Goal: Transaction & Acquisition: Obtain resource

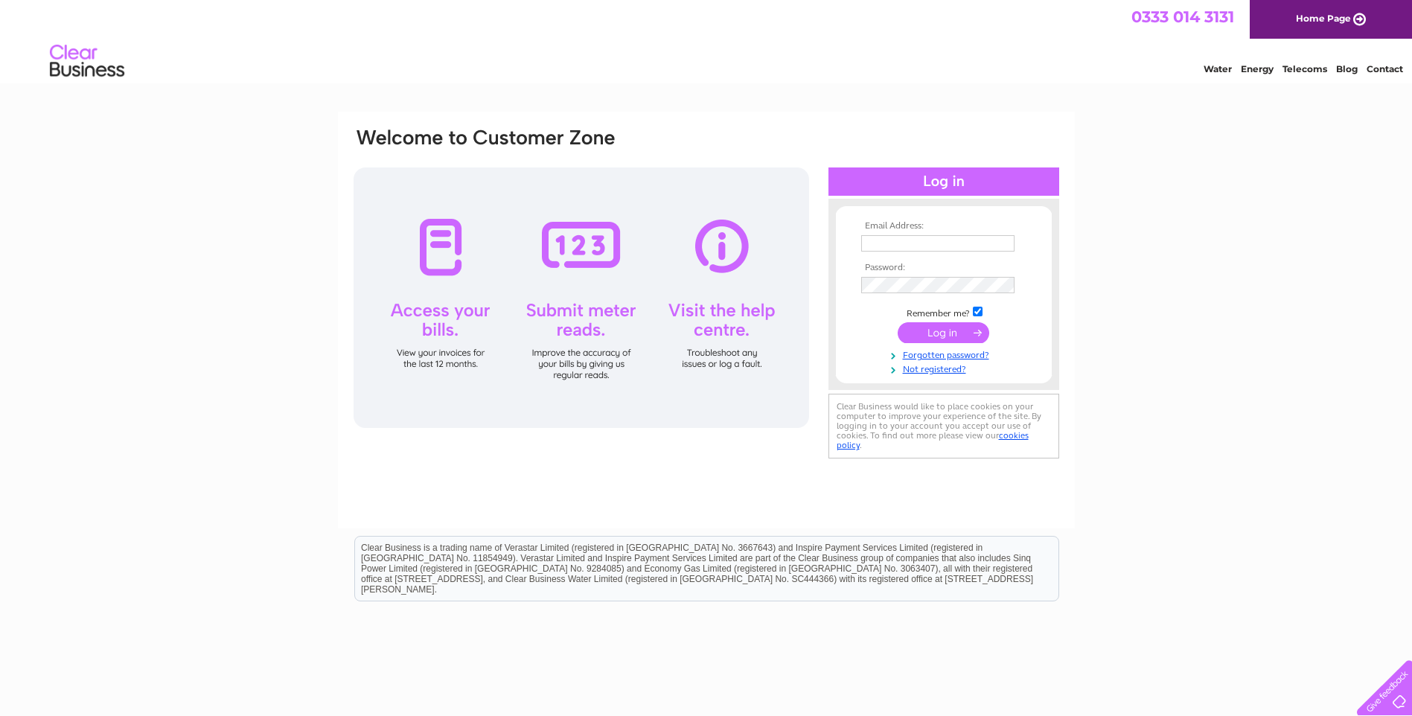
type input "accounts@electricalsolutionsnet.co.uk"
click at [928, 333] on input "submit" at bounding box center [944, 332] width 92 height 21
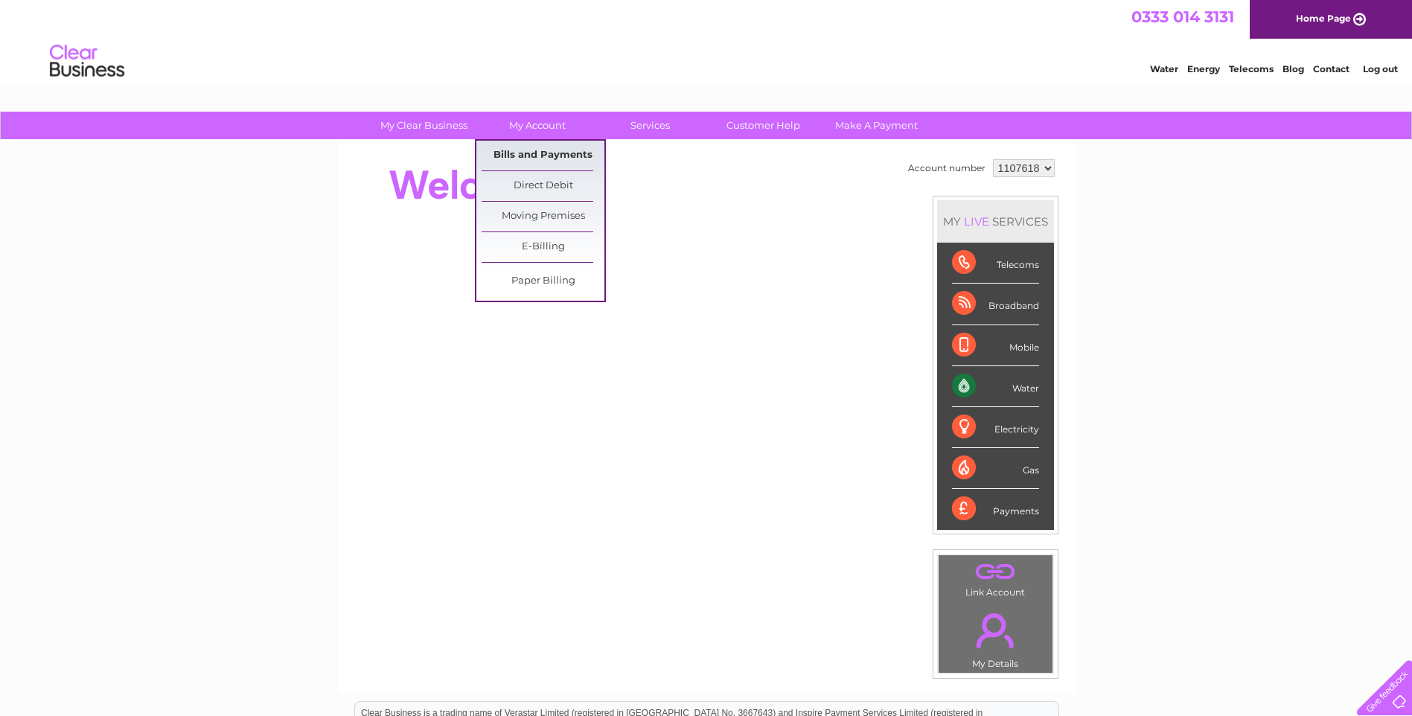
click at [543, 159] on link "Bills and Payments" at bounding box center [543, 156] width 123 height 30
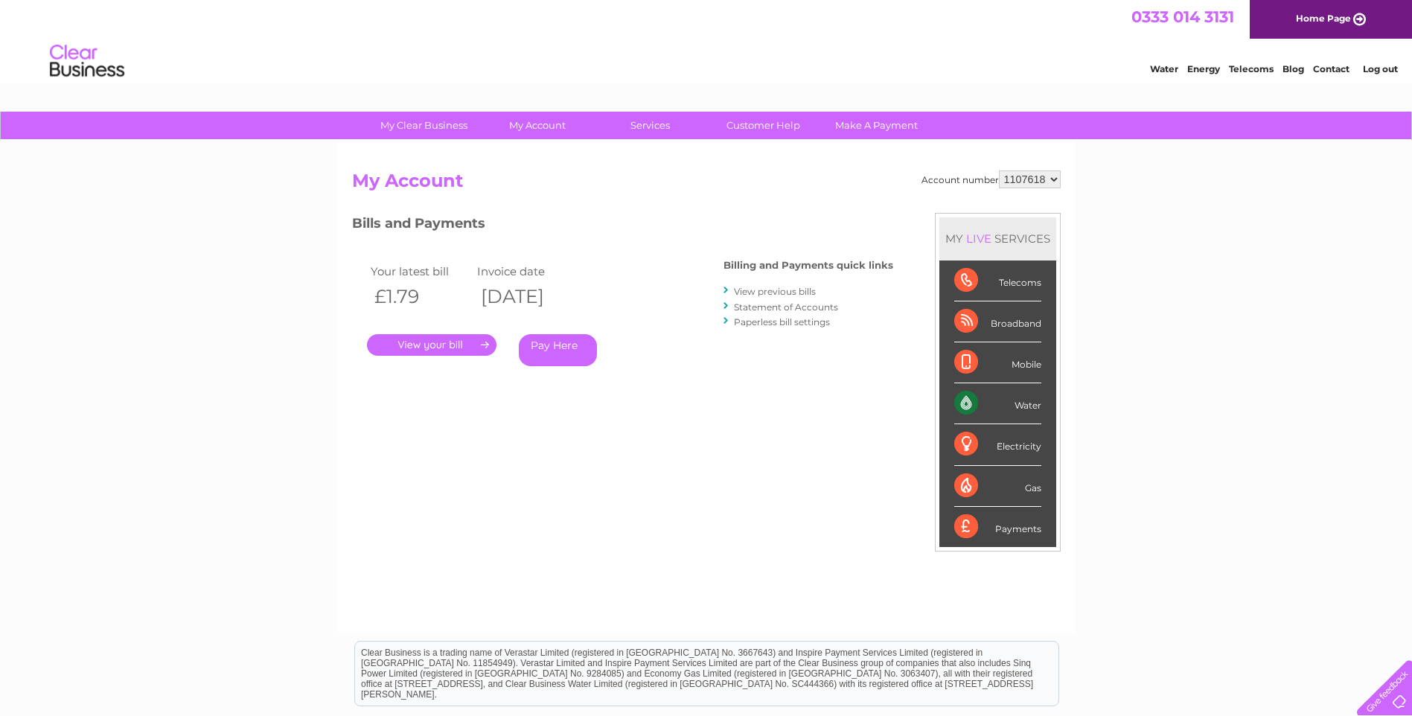
click at [438, 339] on link "." at bounding box center [431, 345] width 129 height 22
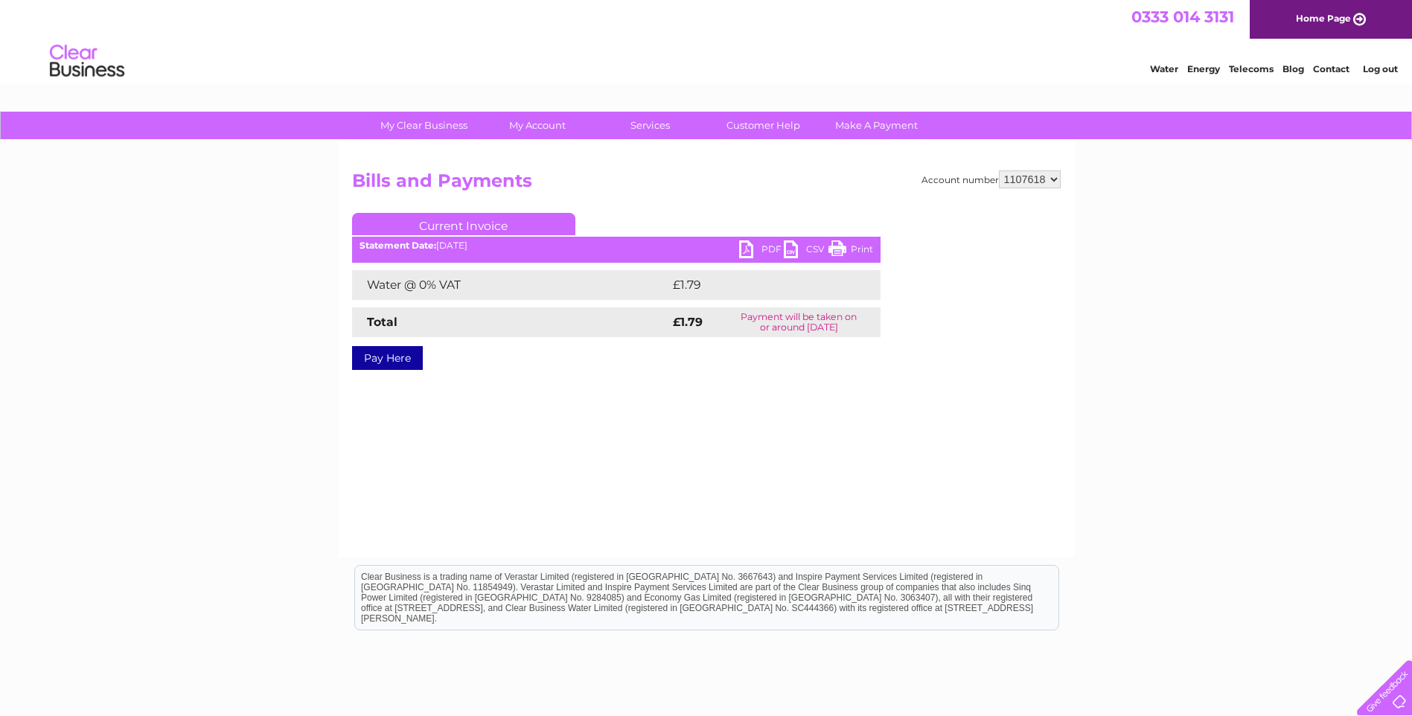
click at [764, 251] on link "PDF" at bounding box center [761, 251] width 45 height 22
click at [1382, 64] on li "Log out" at bounding box center [1380, 69] width 45 height 19
click at [1382, 68] on link "Log out" at bounding box center [1380, 68] width 35 height 11
